Goal: Transaction & Acquisition: Purchase product/service

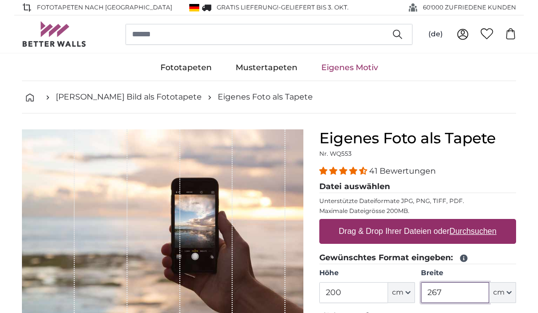
click at [465, 292] on input "267" at bounding box center [455, 292] width 68 height 21
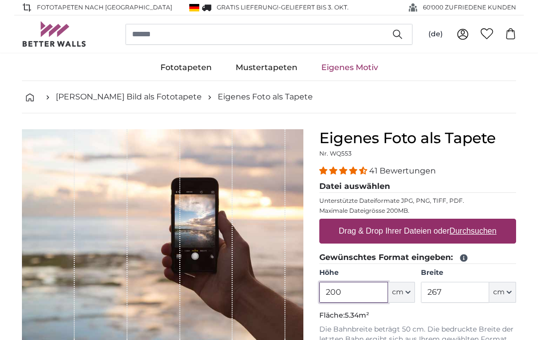
click at [358, 297] on input "200" at bounding box center [353, 292] width 68 height 21
type input "265"
click at [470, 291] on input "267" at bounding box center [455, 292] width 68 height 21
type input "2"
type input "50"
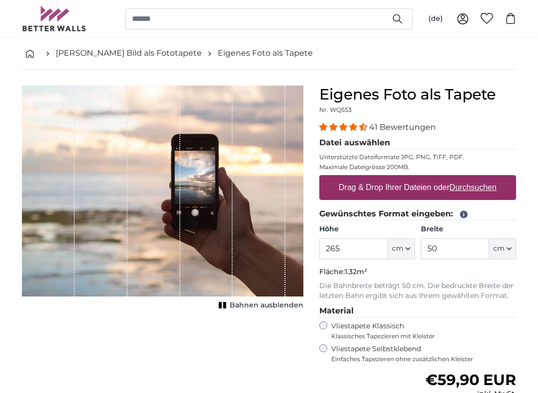
scroll to position [43, 0]
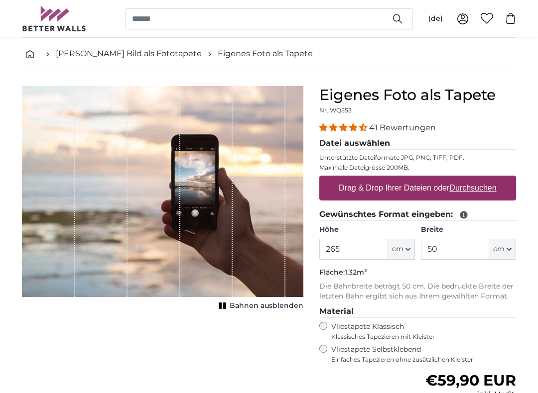
click at [490, 187] on u "Durchsuchen" at bounding box center [472, 188] width 47 height 8
click at [490, 179] on input "Drag & Drop Ihrer Dateien oder Durchsuchen" at bounding box center [417, 177] width 197 height 3
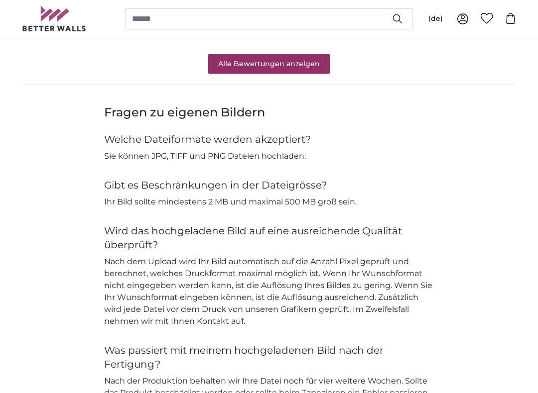
scroll to position [952, 0]
